Goal: Information Seeking & Learning: Learn about a topic

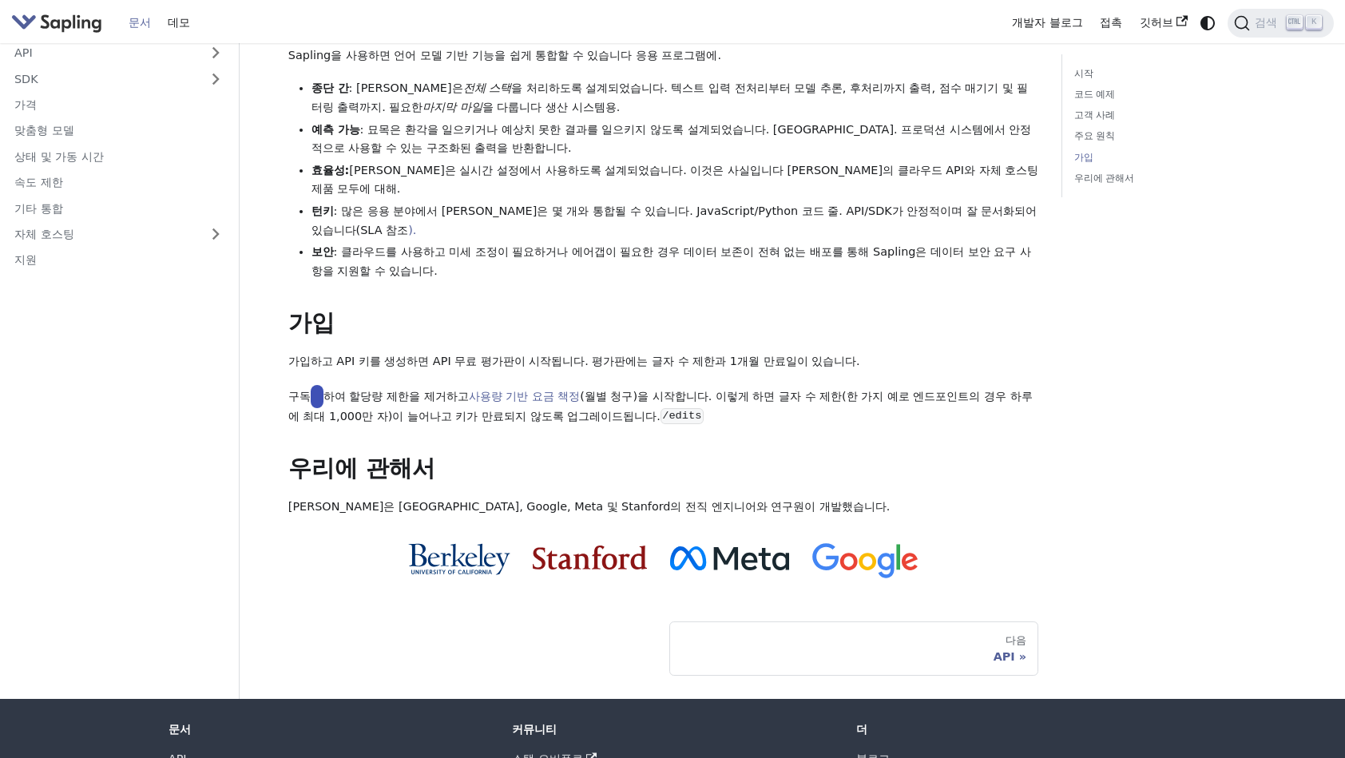
scroll to position [1084, 0]
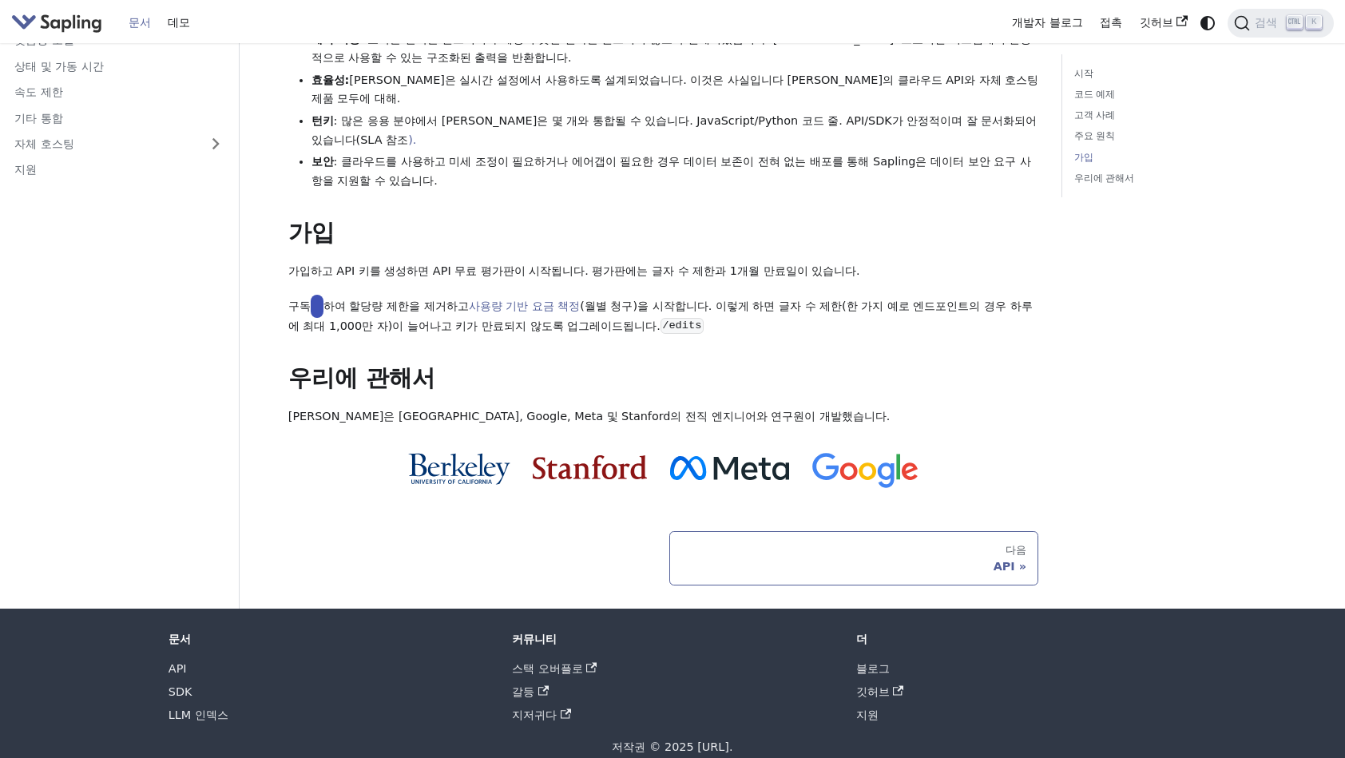
click at [1007, 552] on link "다음 API" at bounding box center [854, 558] width 370 height 54
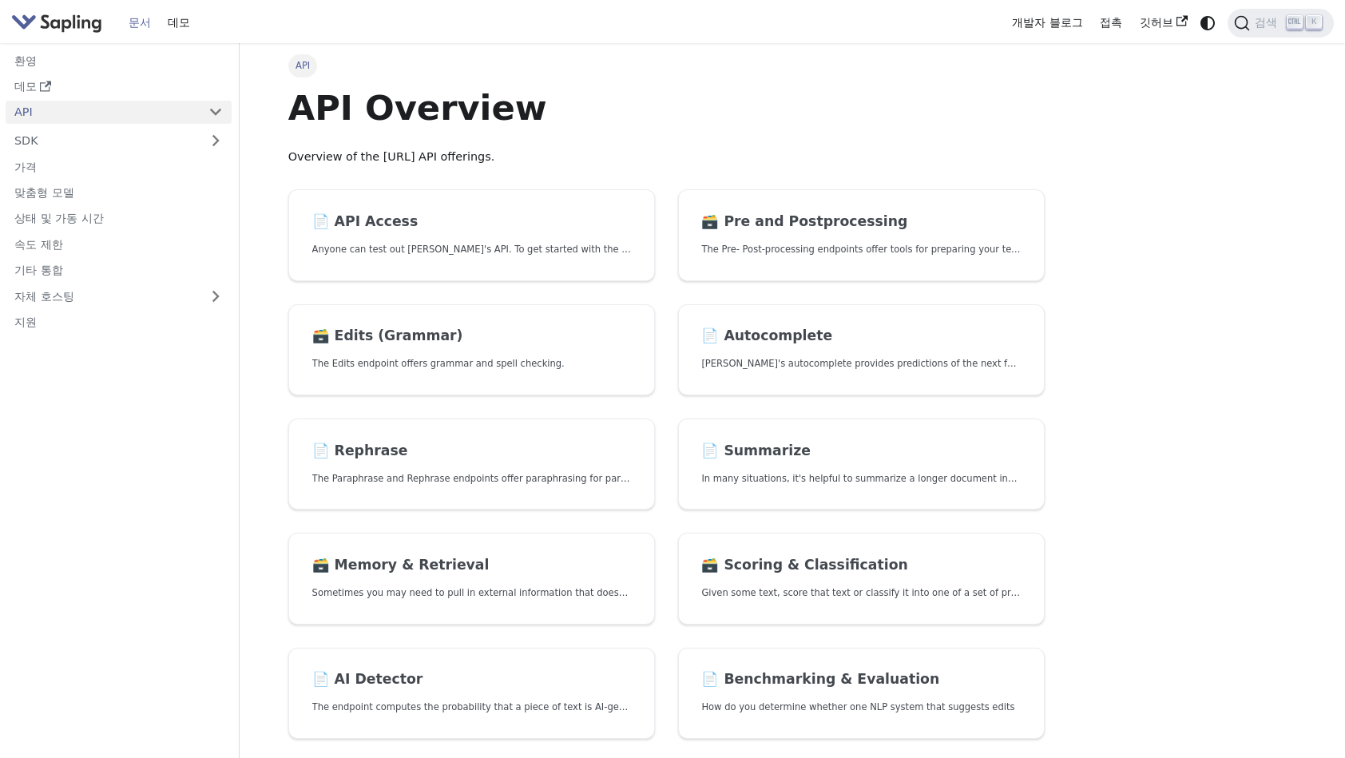
click at [1007, 552] on link "🗃️ Scoring & Classification Given some text, score that text or classify it int…" at bounding box center [861, 579] width 367 height 92
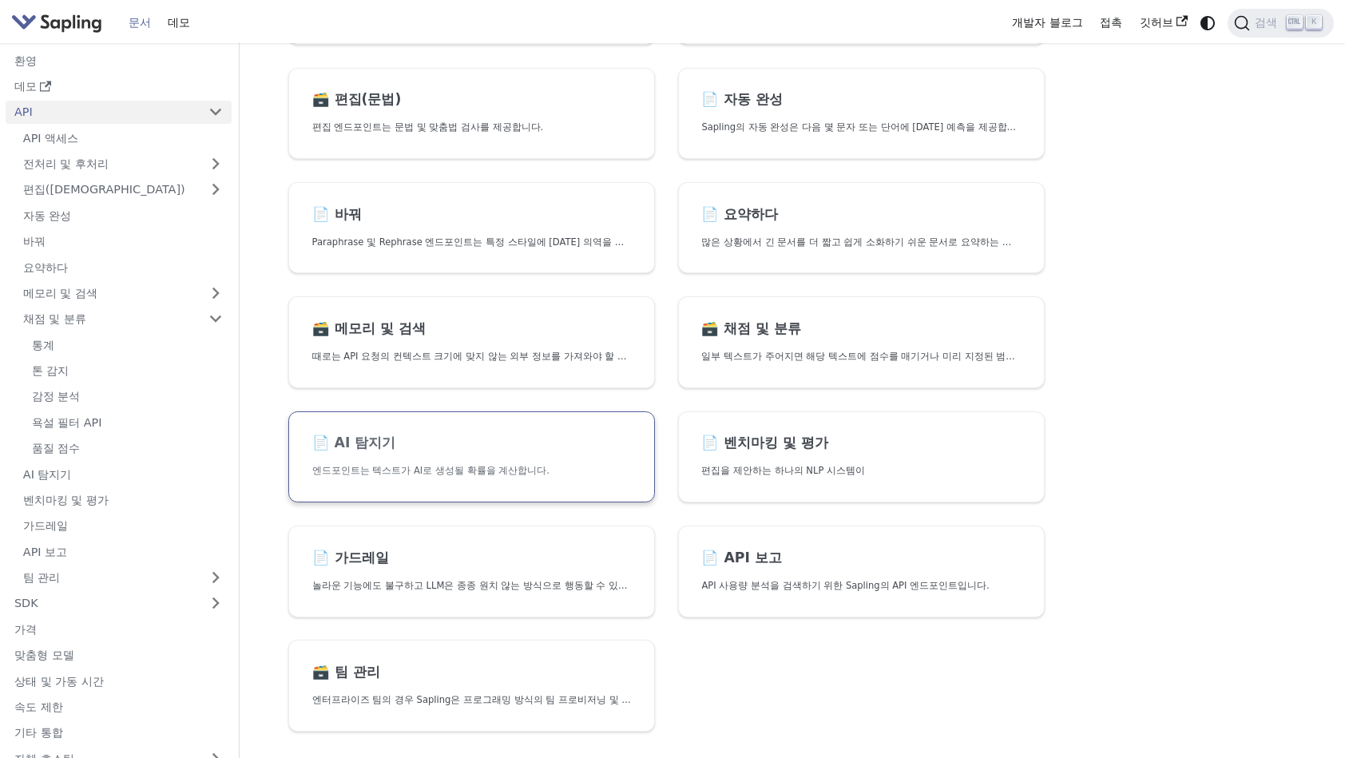
scroll to position [240, 0]
click at [523, 457] on link "📄️ AI 탐지기 엔드포인트는 텍스트가 AI로 생성될 확률을 계산합니다." at bounding box center [471, 454] width 367 height 92
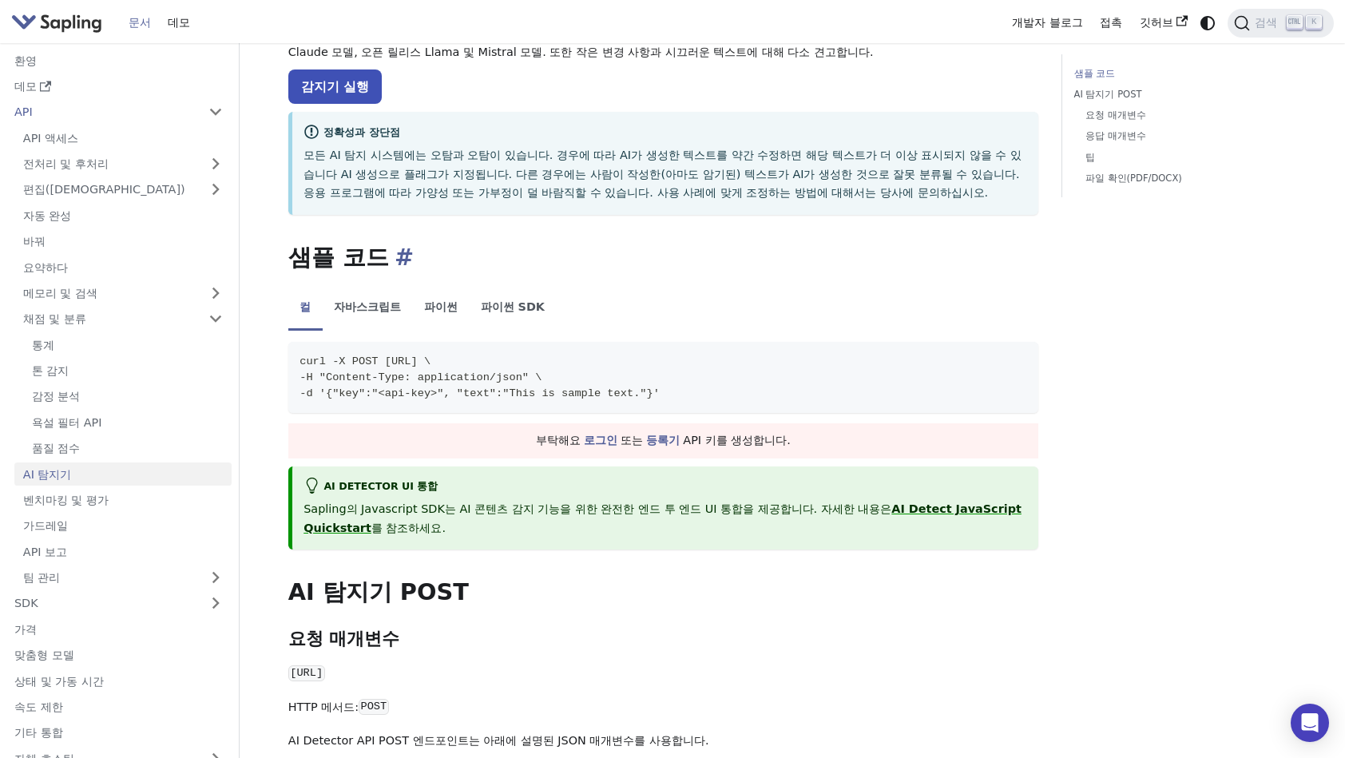
scroll to position [160, 0]
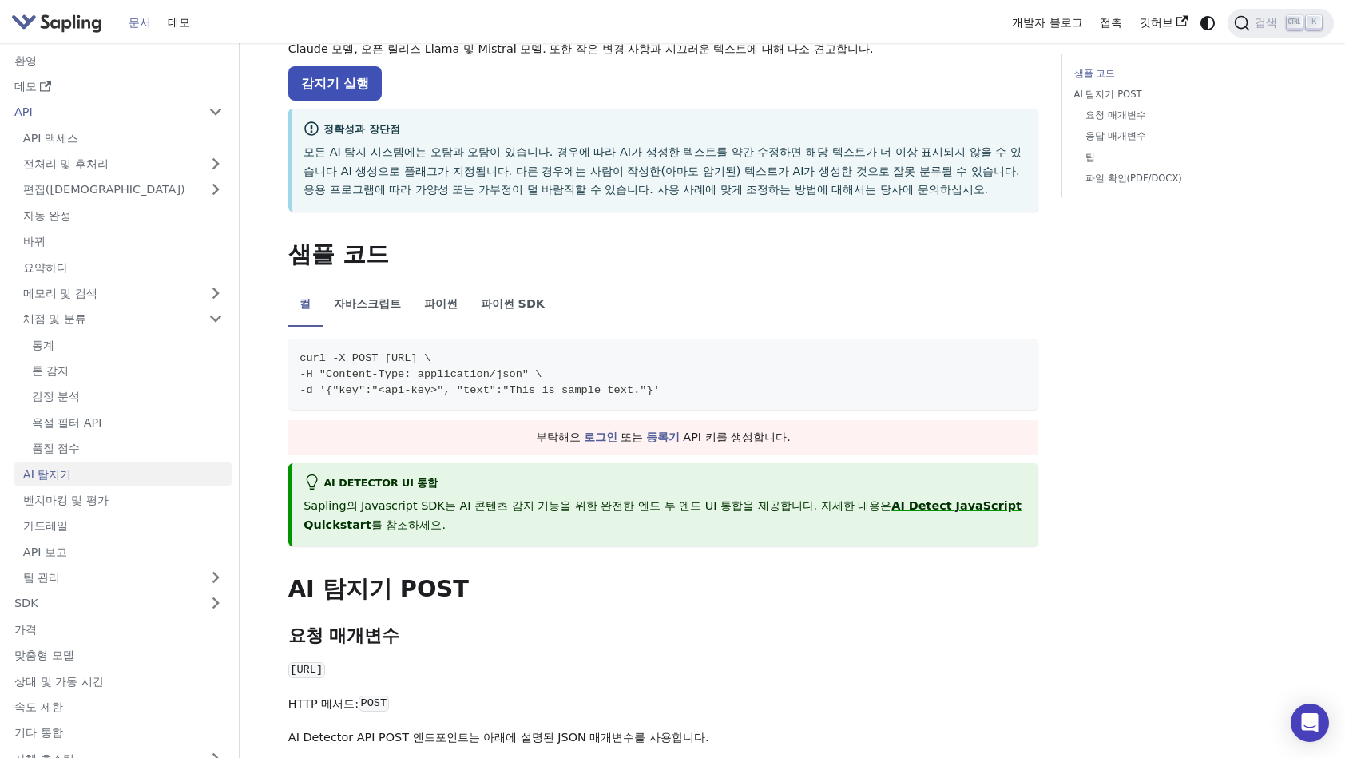
click at [601, 443] on link "로그인" at bounding box center [601, 437] width 34 height 13
